Goal: Check status: Check status

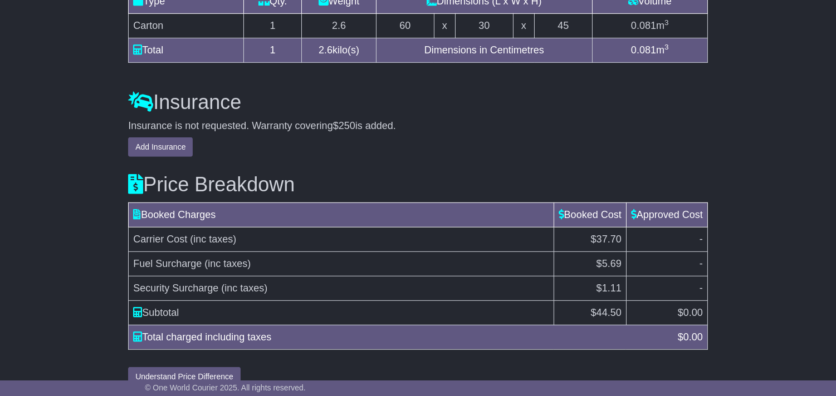
scroll to position [1110, 0]
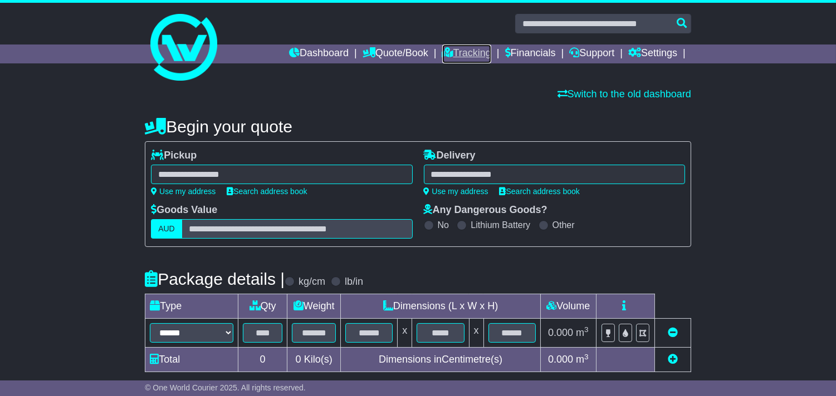
click at [457, 57] on div "Dashboard Quote/Book Domestic International Saved Quotes" at bounding box center [418, 296] width 836 height 586
click at [462, 46] on link "Tracking" at bounding box center [466, 54] width 49 height 19
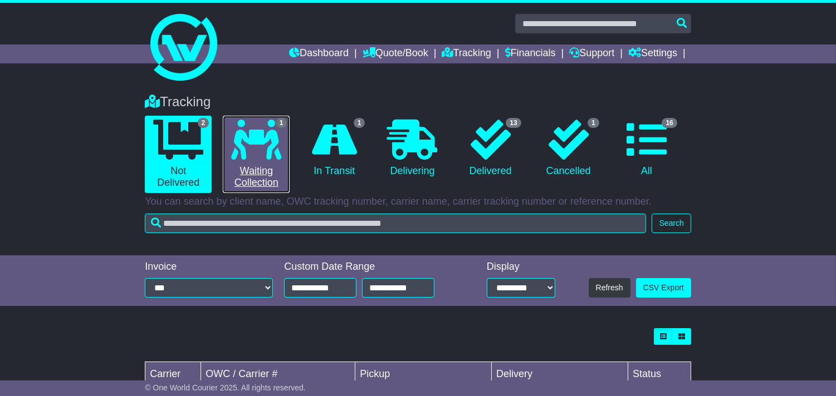
click at [258, 159] on icon at bounding box center [256, 140] width 50 height 40
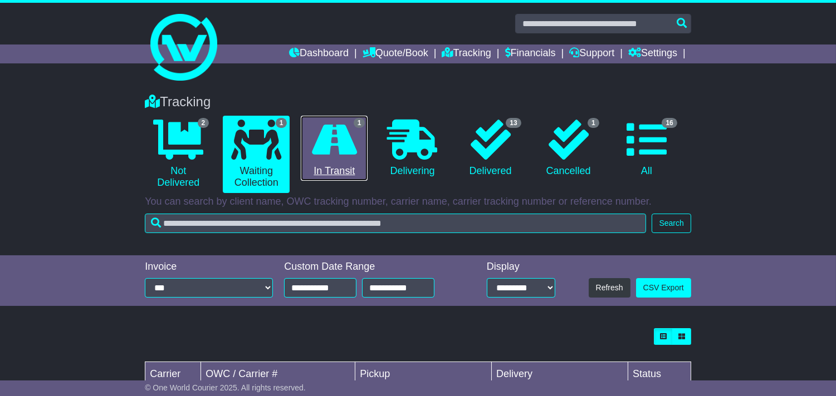
click at [324, 166] on link "1 In Transit" at bounding box center [334, 149] width 67 height 66
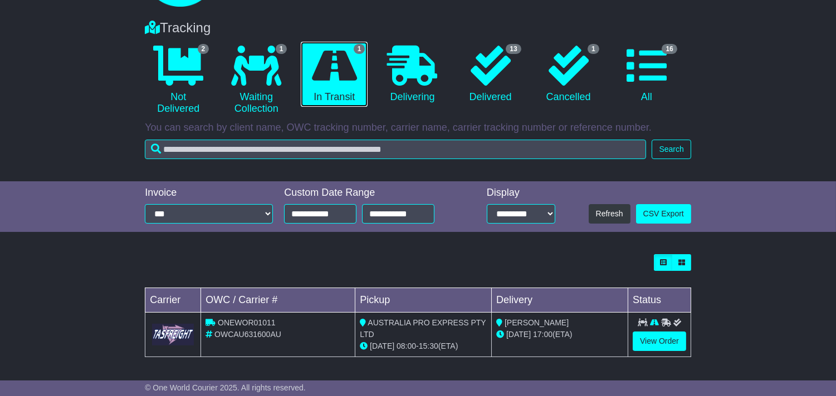
scroll to position [75, 0]
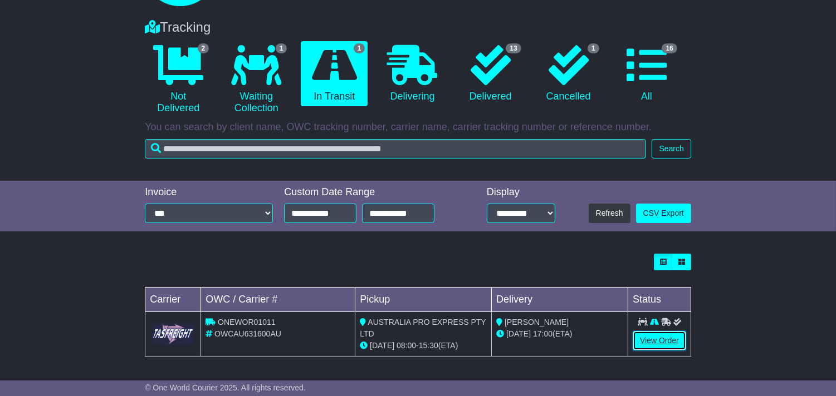
click at [665, 331] on link "View Order" at bounding box center [658, 340] width 53 height 19
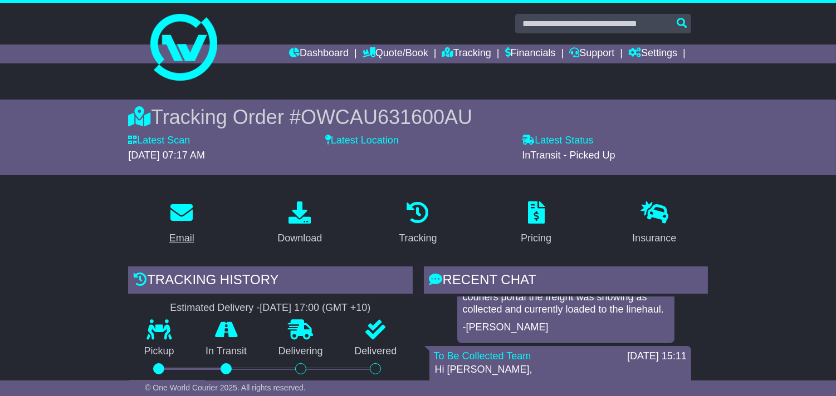
drag, startPoint x: 95, startPoint y: 265, endPoint x: 162, endPoint y: 239, distance: 72.1
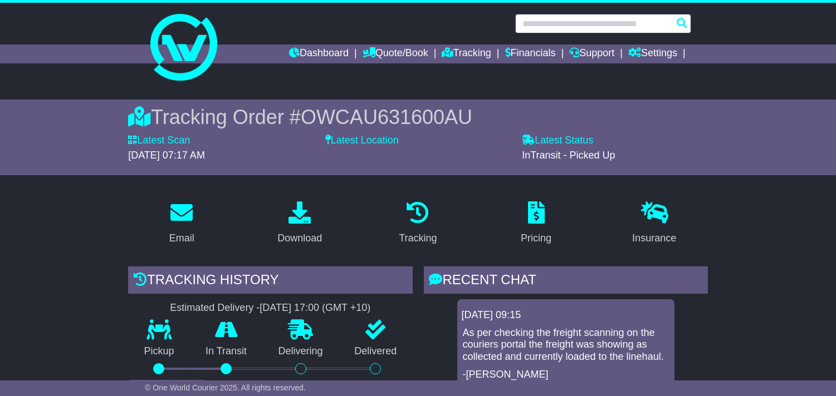
click at [586, 21] on input "text" at bounding box center [603, 23] width 176 height 19
paste input "**********"
type input "**********"
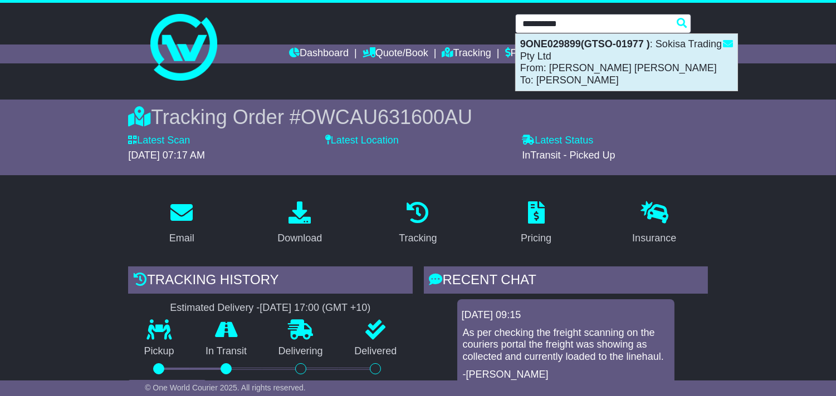
click at [587, 75] on div "9ONE029899(GTSO-01977 ) : Sokisa Trading Pty Ltd From: Jack Jason Wu To: Joel R…" at bounding box center [627, 62] width 222 height 57
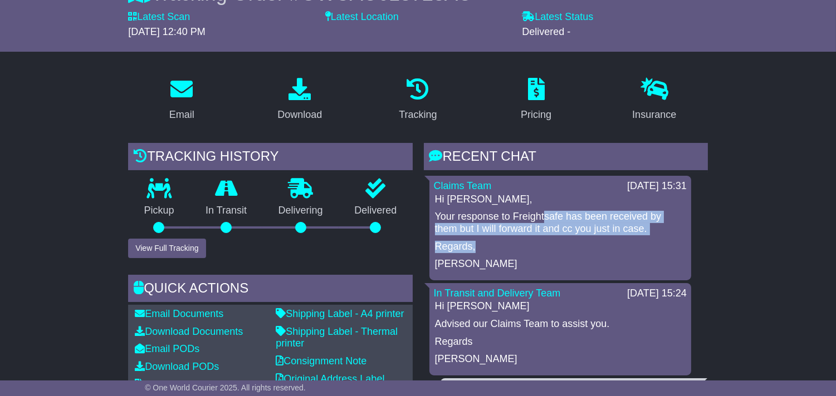
drag, startPoint x: 546, startPoint y: 217, endPoint x: 571, endPoint y: 248, distance: 40.3
click at [571, 248] on div "Hi Lena, Your response to Freightsafe has been received by them but I will forw…" at bounding box center [560, 232] width 253 height 77
click at [571, 248] on p "Regards," at bounding box center [560, 247] width 251 height 12
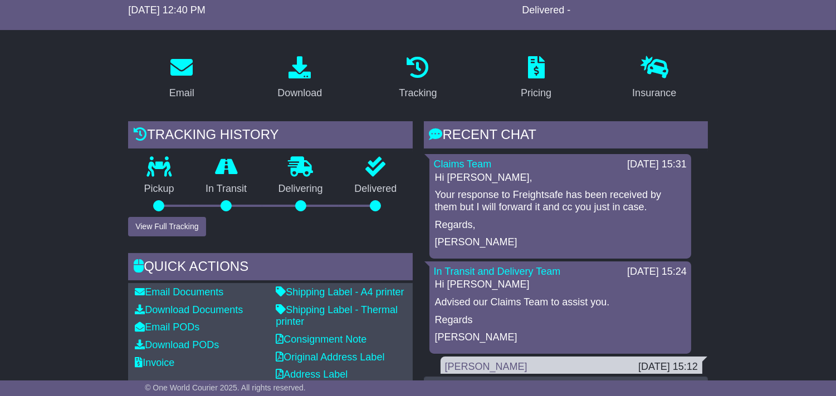
scroll to position [124, 0]
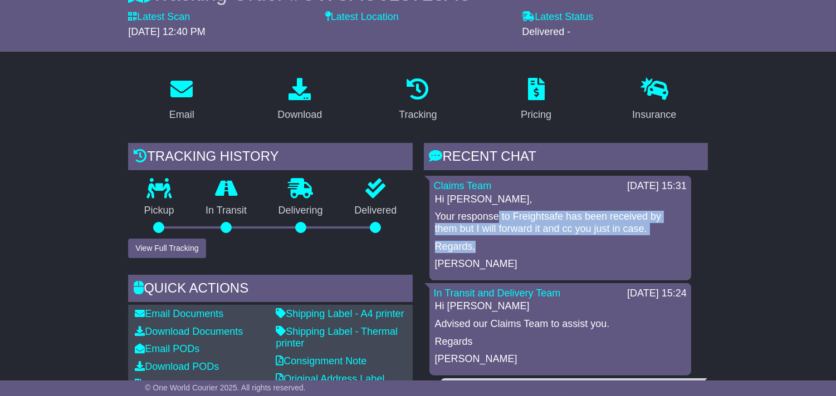
drag, startPoint x: 557, startPoint y: 231, endPoint x: 616, endPoint y: 248, distance: 60.8
click at [616, 248] on div "Hi Lena, Your response to Freightsafe has been received by them but I will forw…" at bounding box center [560, 232] width 253 height 77
click at [616, 248] on p "Regards," at bounding box center [560, 247] width 251 height 12
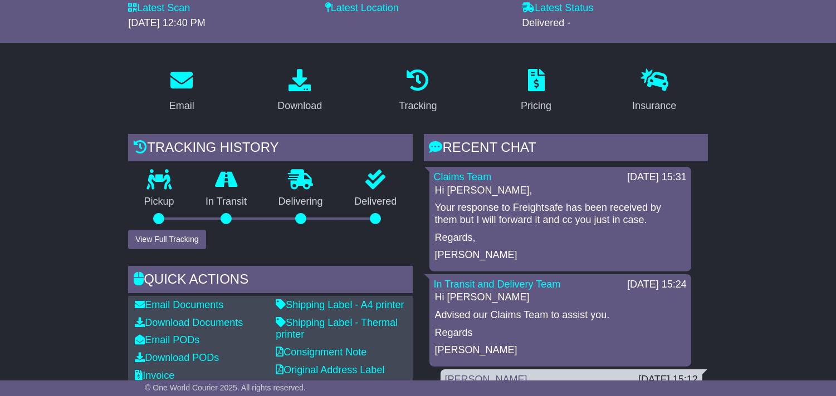
scroll to position [247, 0]
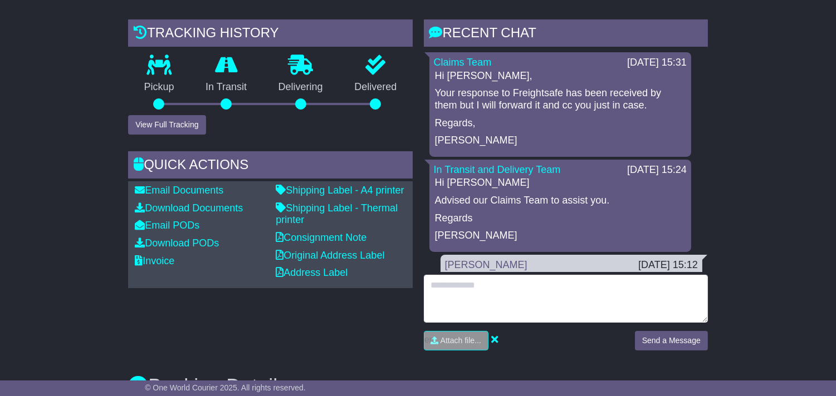
click at [624, 303] on textarea at bounding box center [566, 299] width 284 height 48
type textarea "**********"
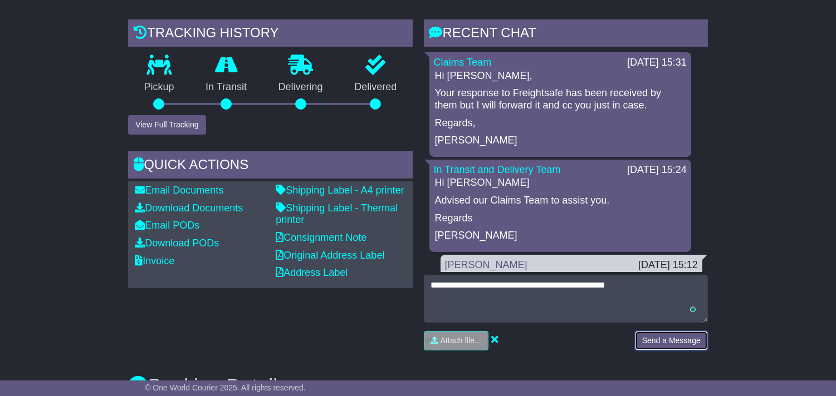
click at [669, 336] on button "Send a Message" at bounding box center [671, 340] width 73 height 19
